Goal: Transaction & Acquisition: Purchase product/service

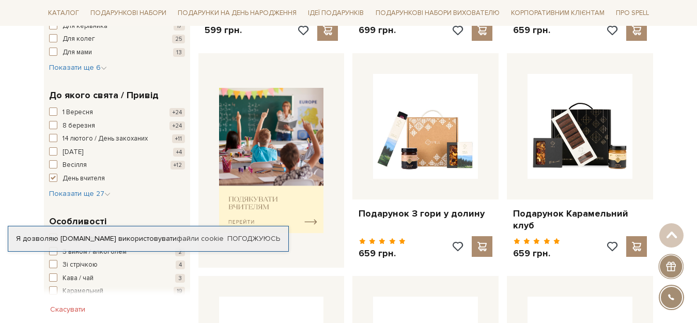
scroll to position [366, 0]
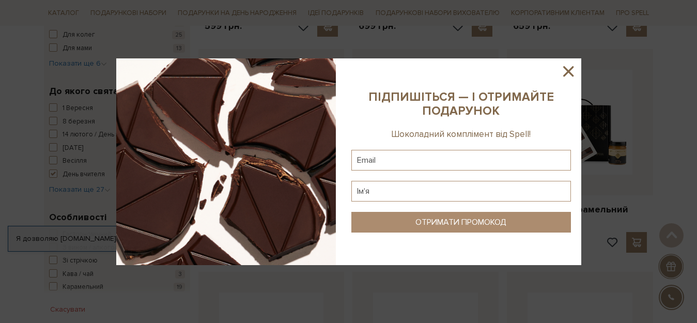
click at [573, 69] on icon at bounding box center [569, 72] width 18 height 18
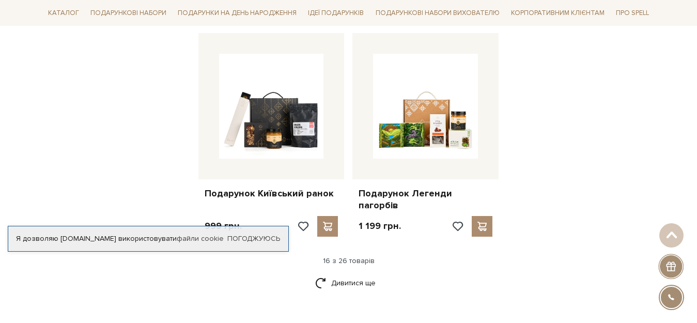
scroll to position [1310, 0]
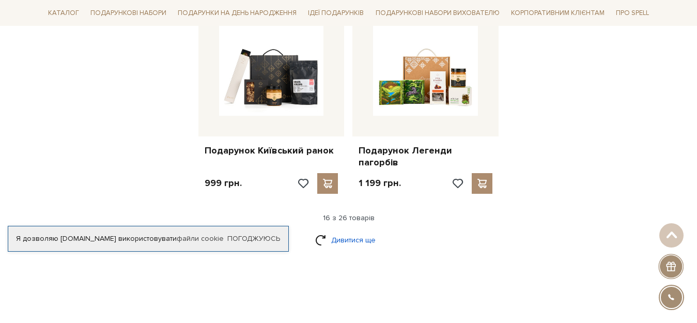
click at [346, 231] on link "Дивитися ще" at bounding box center [348, 240] width 67 height 18
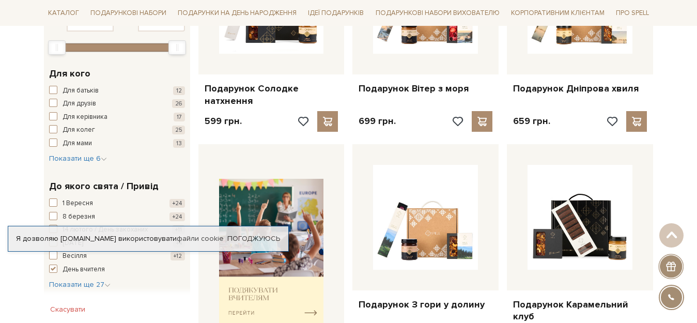
scroll to position [0, 0]
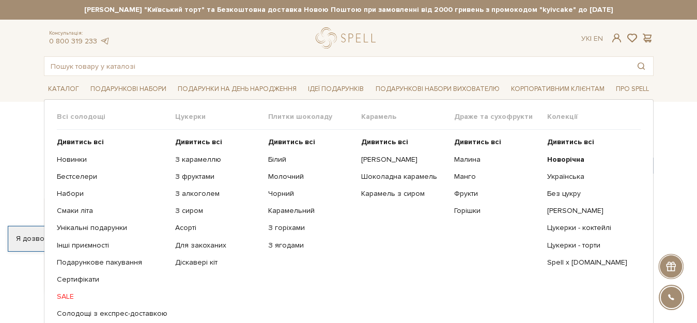
click at [67, 297] on link "SALE" at bounding box center [112, 296] width 111 height 9
click at [79, 177] on link "Бестселери" at bounding box center [112, 176] width 111 height 9
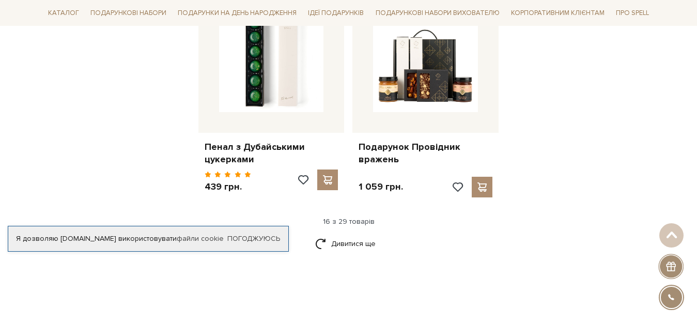
scroll to position [1379, 0]
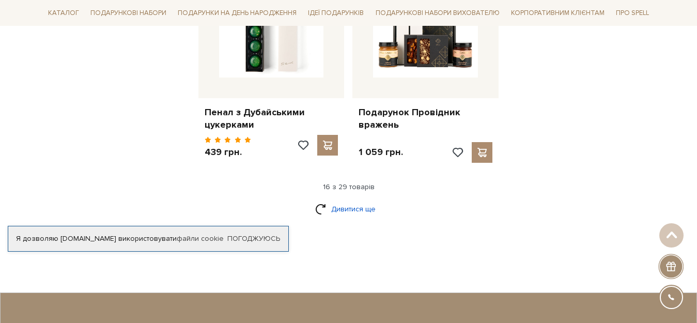
click at [352, 200] on link "Дивитися ще" at bounding box center [348, 209] width 67 height 18
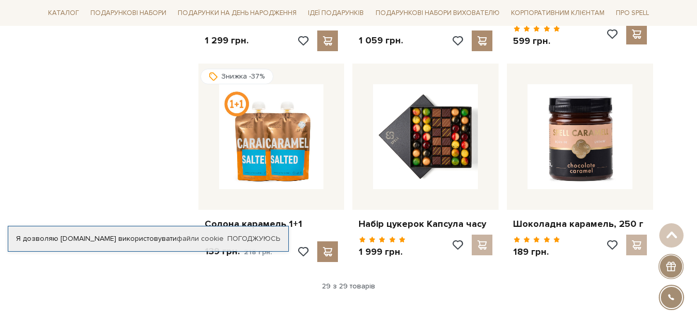
scroll to position [2213, 0]
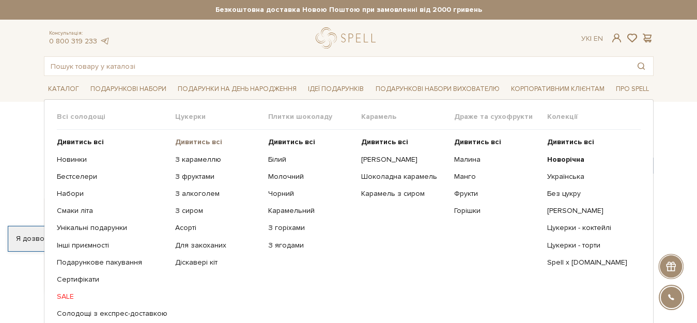
click at [188, 142] on b "Дивитись всі" at bounding box center [198, 142] width 47 height 9
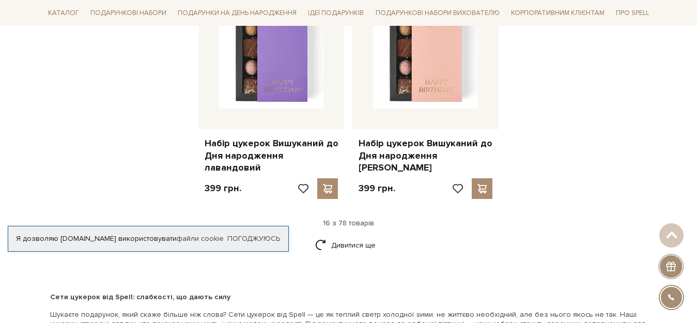
scroll to position [1392, 0]
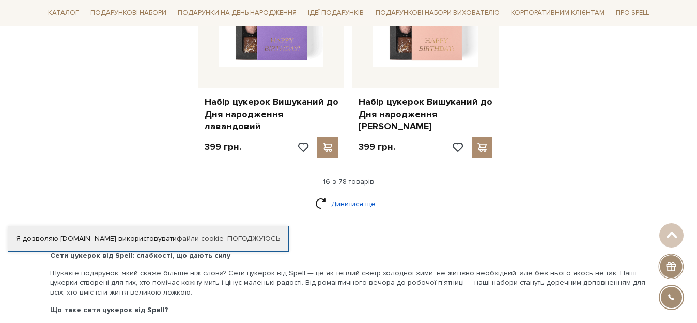
click at [364, 195] on link "Дивитися ще" at bounding box center [348, 204] width 67 height 18
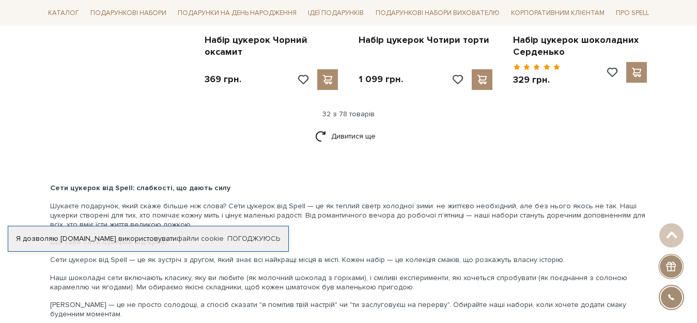
scroll to position [2578, 0]
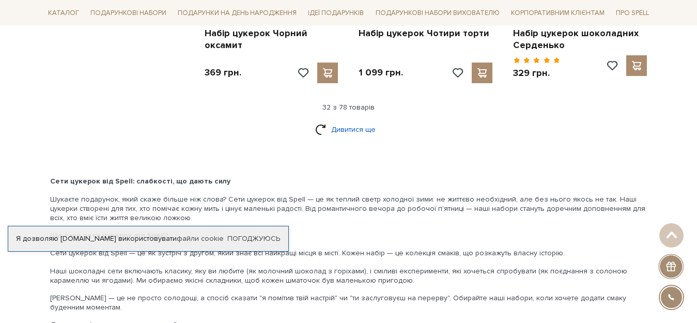
click at [364, 120] on link "Дивитися ще" at bounding box center [348, 129] width 67 height 18
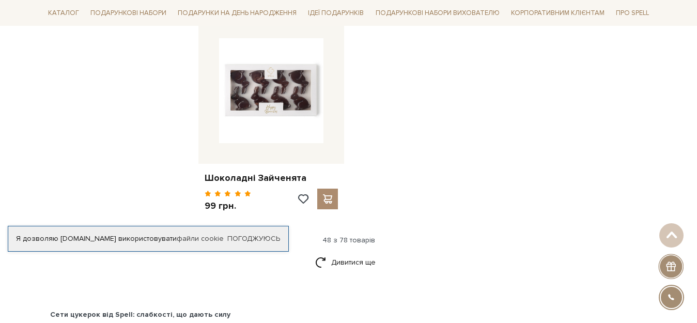
scroll to position [3805, 0]
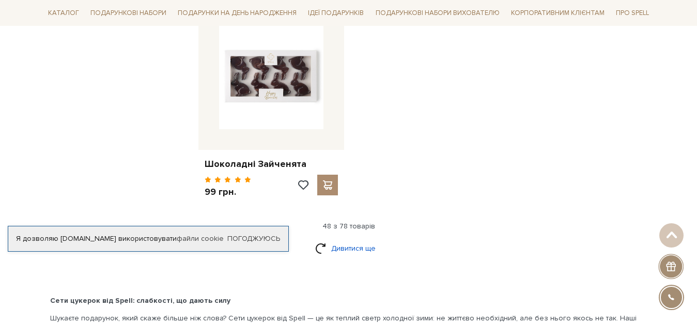
click at [352, 239] on link "Дивитися ще" at bounding box center [348, 248] width 67 height 18
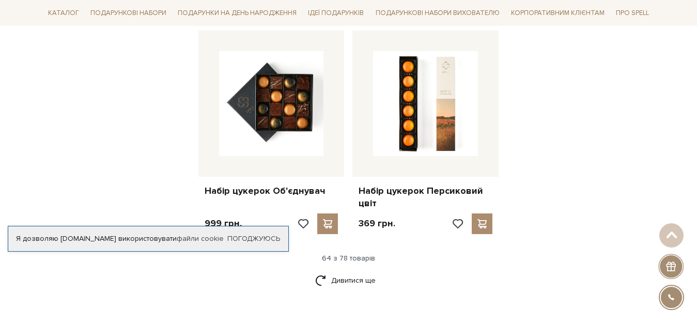
scroll to position [4894, 0]
click at [355, 271] on link "Дивитися ще" at bounding box center [348, 280] width 67 height 18
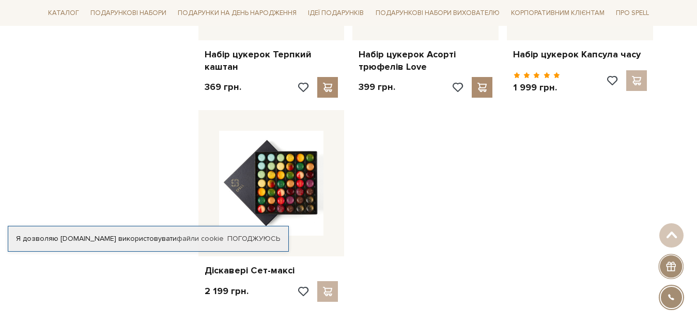
scroll to position [5914, 0]
